Goal: Information Seeking & Learning: Learn about a topic

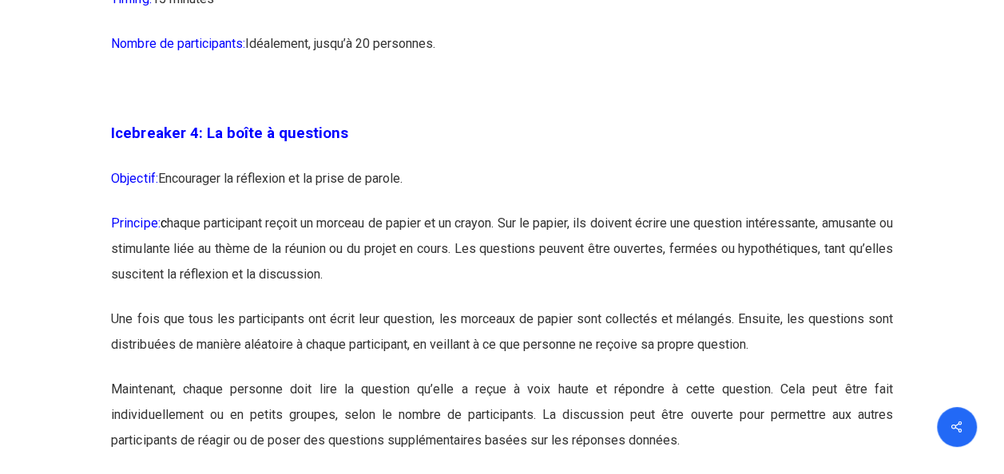
scroll to position [2459, 0]
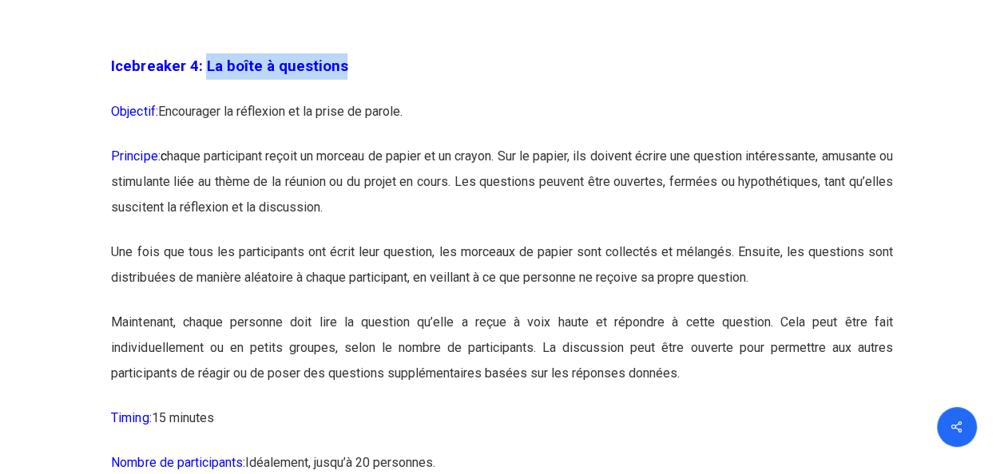
drag, startPoint x: 342, startPoint y: 94, endPoint x: 203, endPoint y: 89, distance: 139.0
click at [203, 89] on p "Icebreaker 4: La boîte à questions" at bounding box center [501, 76] width 781 height 46
copy span "La boîte à questions"
drag, startPoint x: 417, startPoint y: 137, endPoint x: 113, endPoint y: 137, distance: 304.2
click at [113, 137] on p "Objectif: Encourager la réflexion et la prise de parole." at bounding box center [501, 121] width 781 height 45
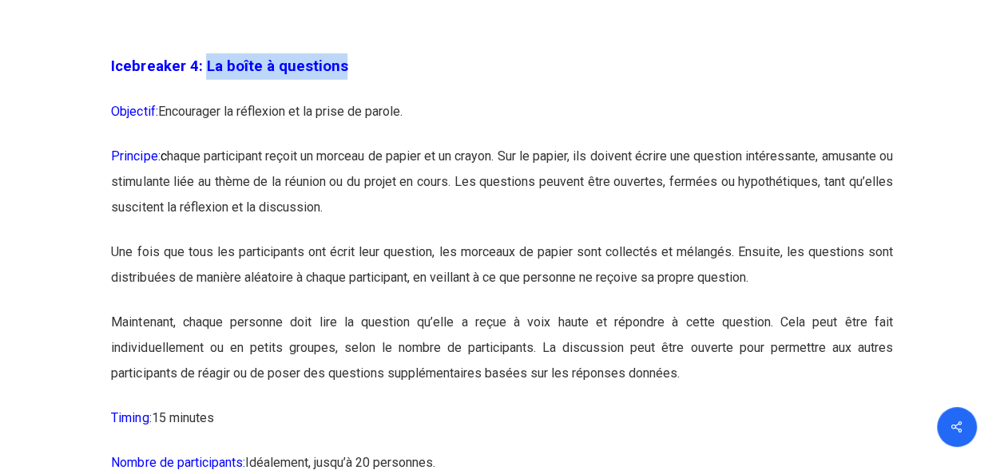
copy p "Objectif: Encourager la réflexion et la prise de parole."
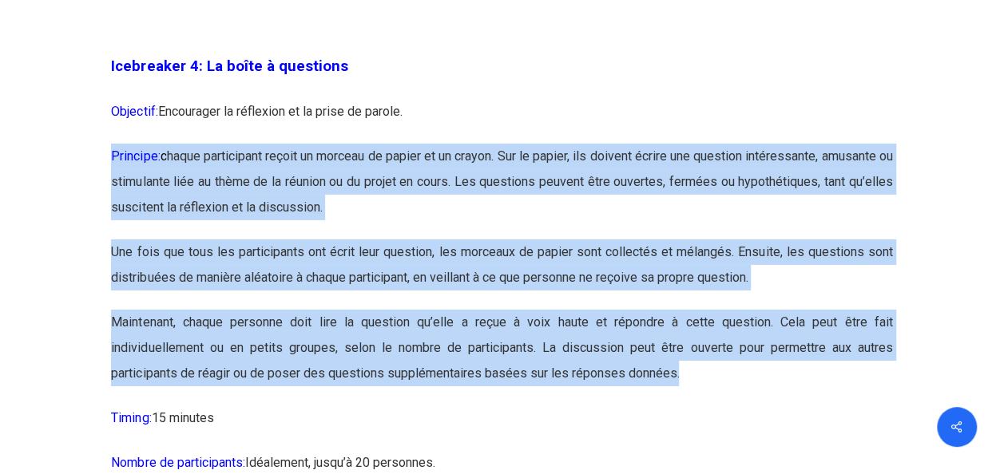
drag, startPoint x: 112, startPoint y: 184, endPoint x: 680, endPoint y: 409, distance: 611.2
copy div "Principe: c haque participant reçoit un morceau de papier et un crayon. Sur le …"
drag, startPoint x: 225, startPoint y: 447, endPoint x: 111, endPoint y: 454, distance: 114.4
click at [111, 450] on p "Timing: 15 minutes" at bounding box center [501, 428] width 781 height 45
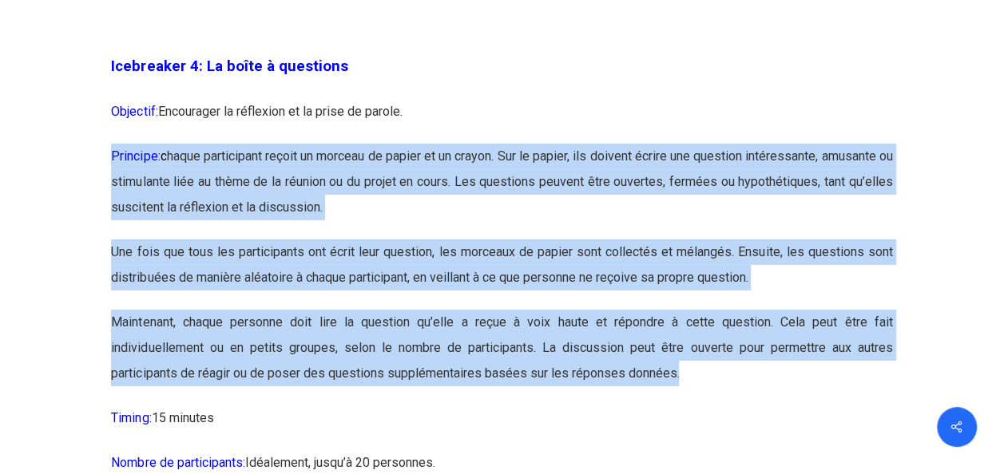
copy p "Timing: 15 minutes"
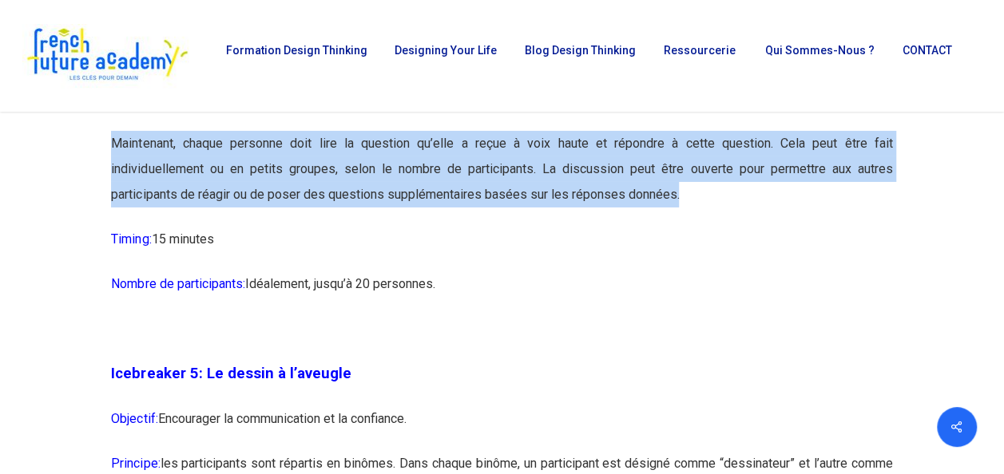
scroll to position [2616, 0]
